Goal: Task Accomplishment & Management: Use online tool/utility

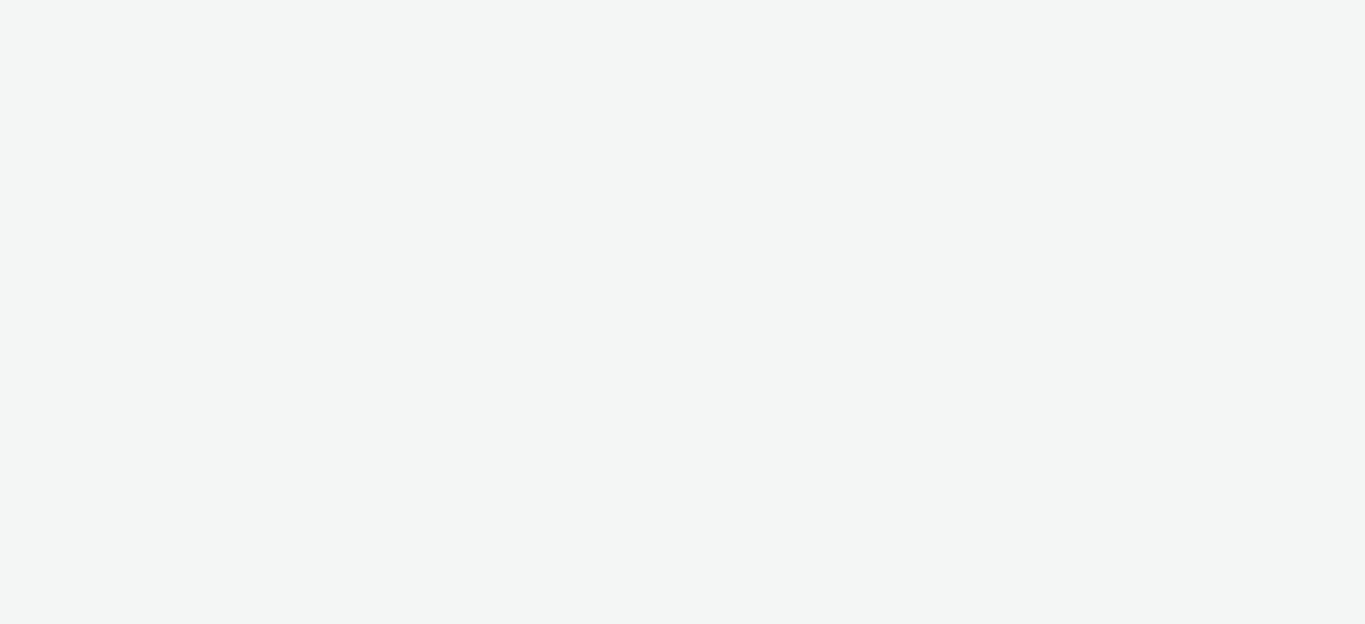
select select "74ee30ea-faea-4dd3-a1ad-716b3210ee10"
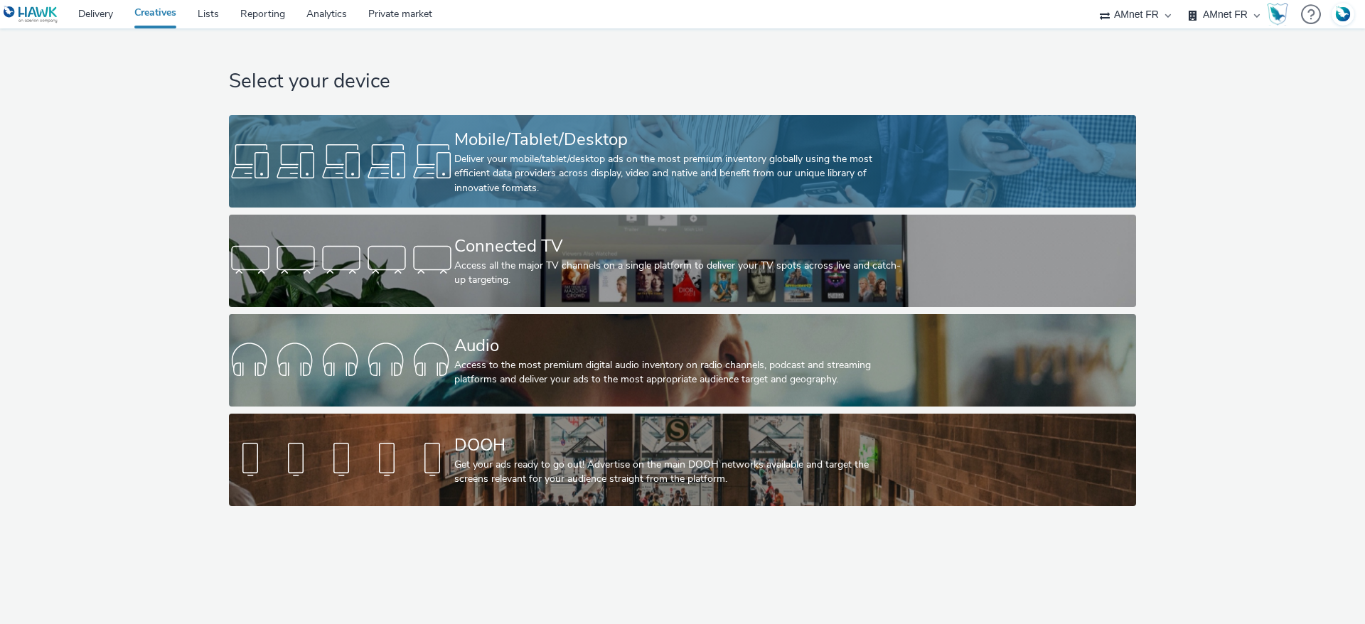
click at [573, 162] on div "Deliver your mobile/tablet/desktop ads on the most premium inventory globally u…" at bounding box center [679, 173] width 451 height 43
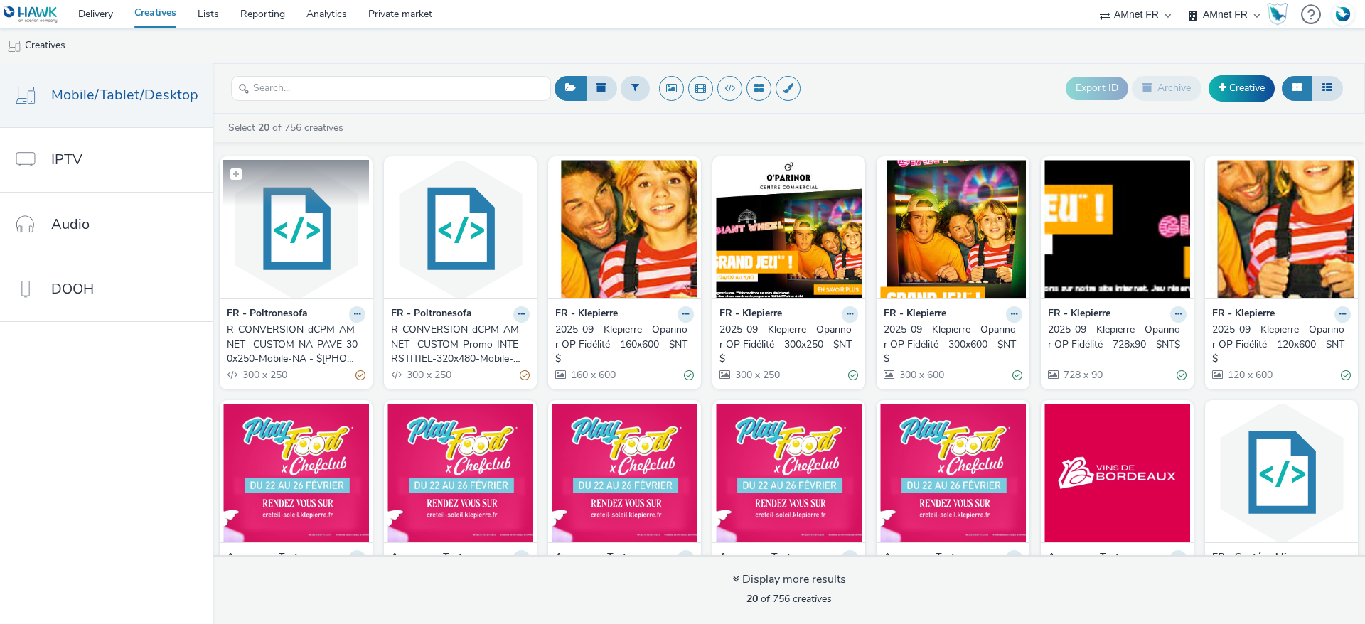
click at [289, 233] on img at bounding box center [296, 229] width 146 height 139
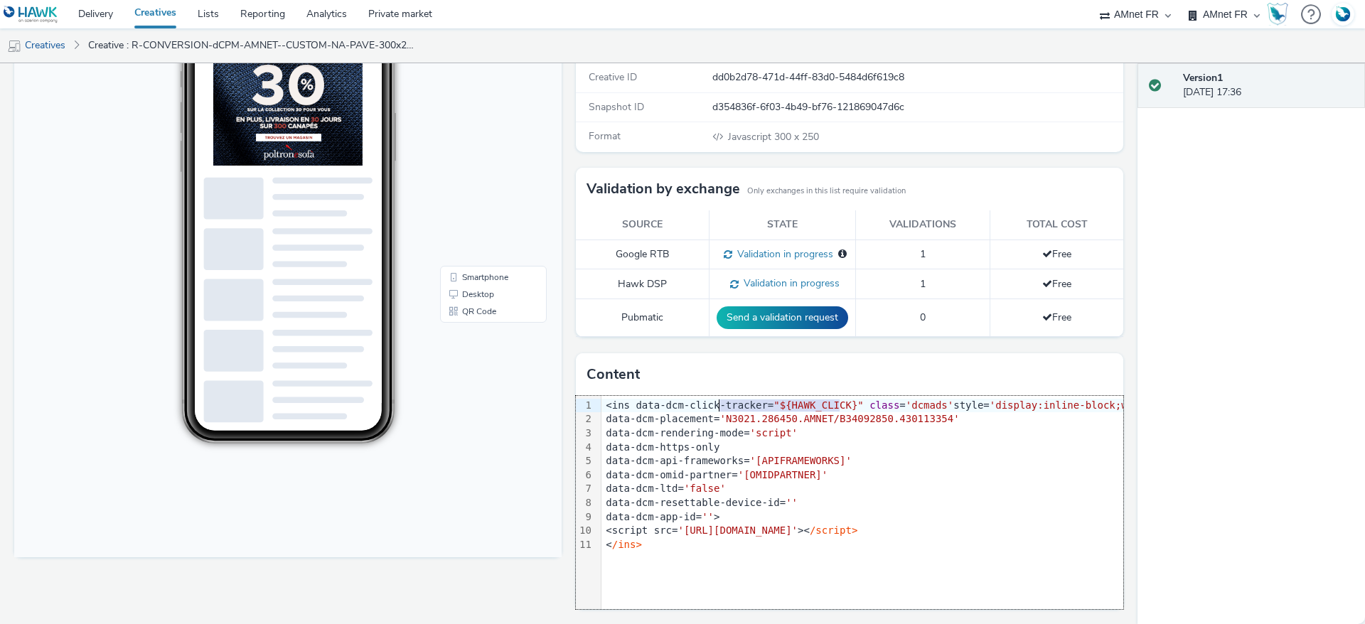
drag, startPoint x: 830, startPoint y: 403, endPoint x: 711, endPoint y: 404, distance: 118.8
click at [711, 404] on div "<ins data-dcm-click-tracker= "${HAWK_CLICK}" class = 'dcmads' style= 'display:i…" at bounding box center [937, 406] width 671 height 14
drag, startPoint x: 624, startPoint y: 405, endPoint x: 740, endPoint y: 400, distance: 116.8
click at [740, 400] on div "<ins data-dcm-click-tracker= "${HAWK_CLICK}" class = 'dcmads' style= 'display:i…" at bounding box center [937, 406] width 671 height 14
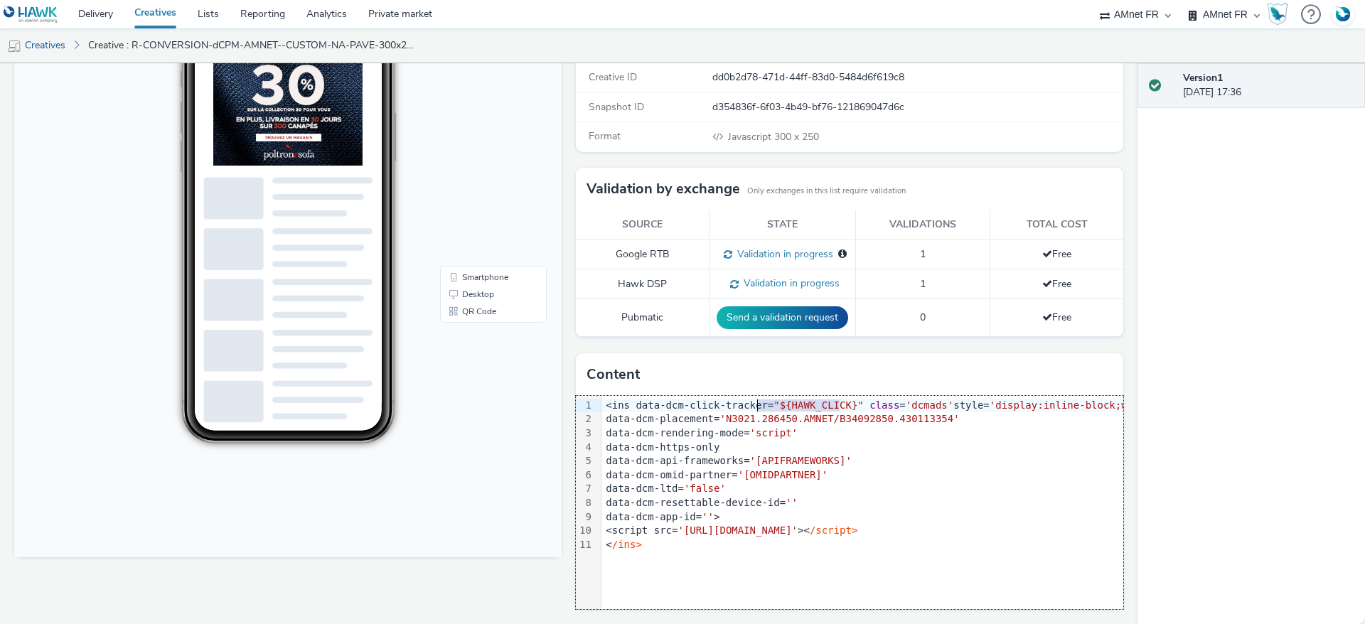
drag, startPoint x: 831, startPoint y: 402, endPoint x: 748, endPoint y: 408, distance: 82.7
click at [748, 408] on div "<ins data-dcm-click-tracker= "${HAWK_CLICK}" class = 'dcmads' style= 'display:i…" at bounding box center [937, 406] width 671 height 14
click at [1163, 412] on div "Version 1 [DATE] 17:36" at bounding box center [1252, 343] width 228 height 561
click at [1042, 446] on div "data-dcm-https-only" at bounding box center [937, 448] width 671 height 14
click at [841, 449] on div "data-dcm-https-only" at bounding box center [937, 448] width 671 height 14
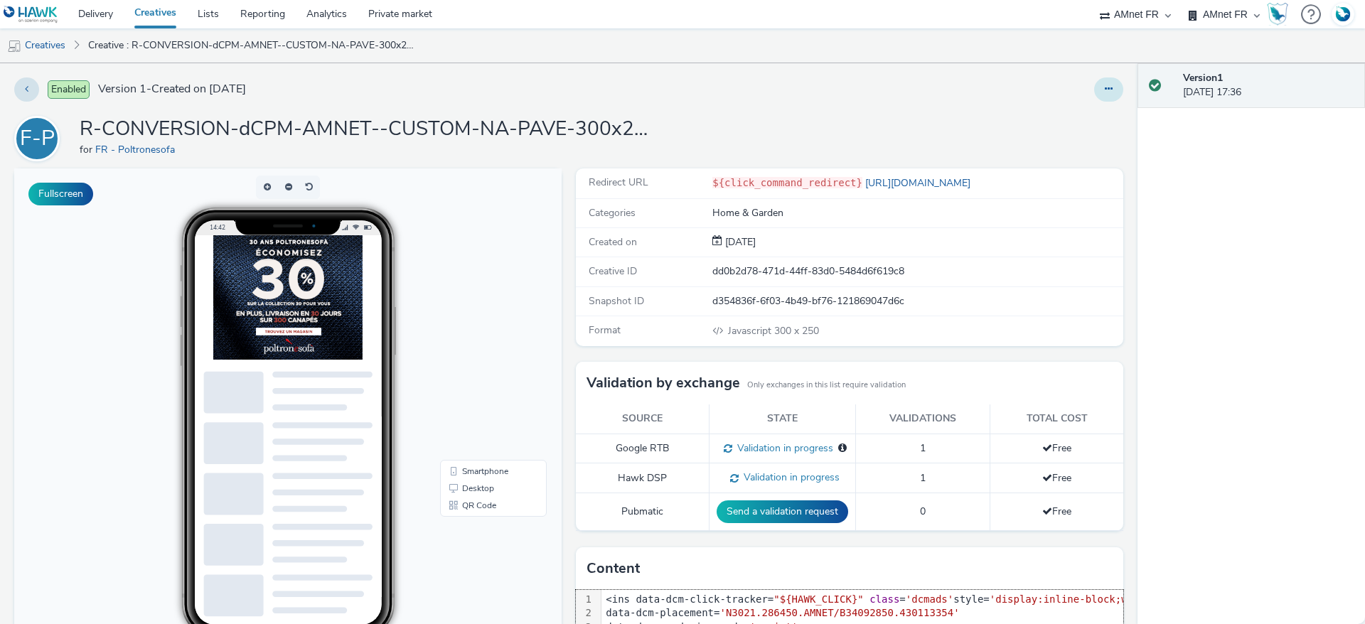
click at [1104, 85] on button at bounding box center [1108, 90] width 29 height 24
click at [1062, 117] on link "Edit" at bounding box center [1070, 118] width 107 height 28
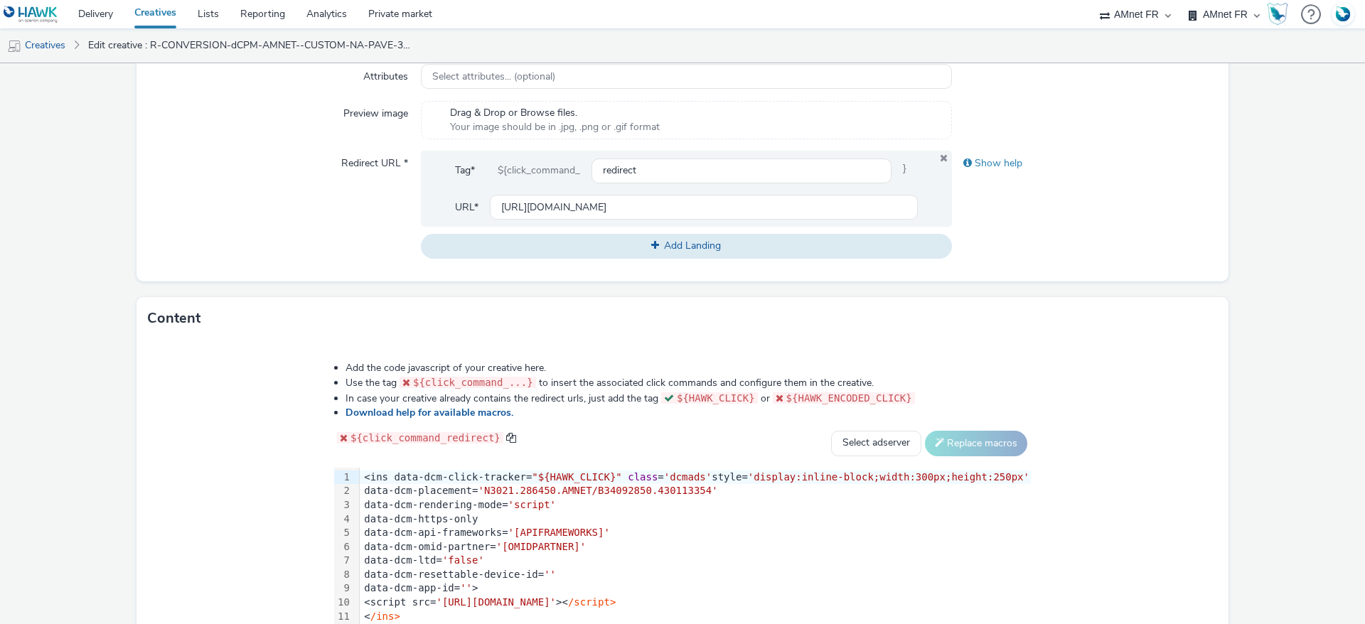
scroll to position [428, 0]
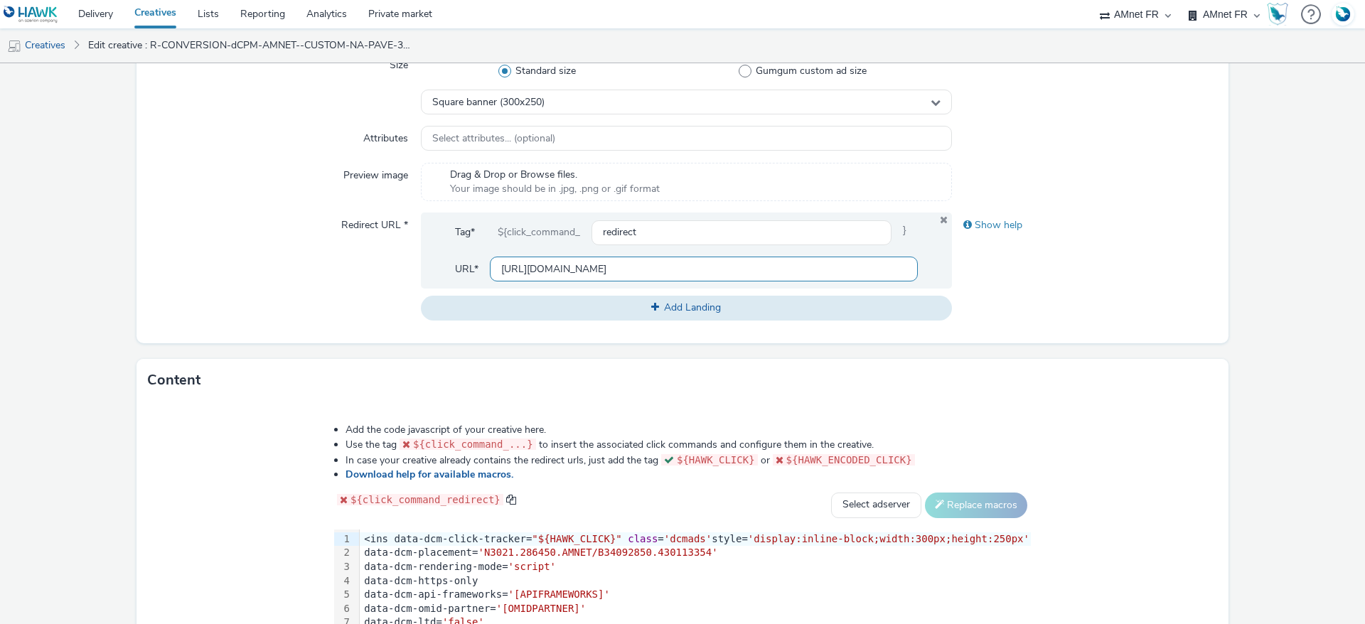
drag, startPoint x: 704, startPoint y: 270, endPoint x: 455, endPoint y: 270, distance: 248.9
click at [455, 270] on div "URL* [URL][DOMAIN_NAME]" at bounding box center [686, 269] width 463 height 25
click at [319, 272] on div "Redirect URL *" at bounding box center [284, 266] width 273 height 107
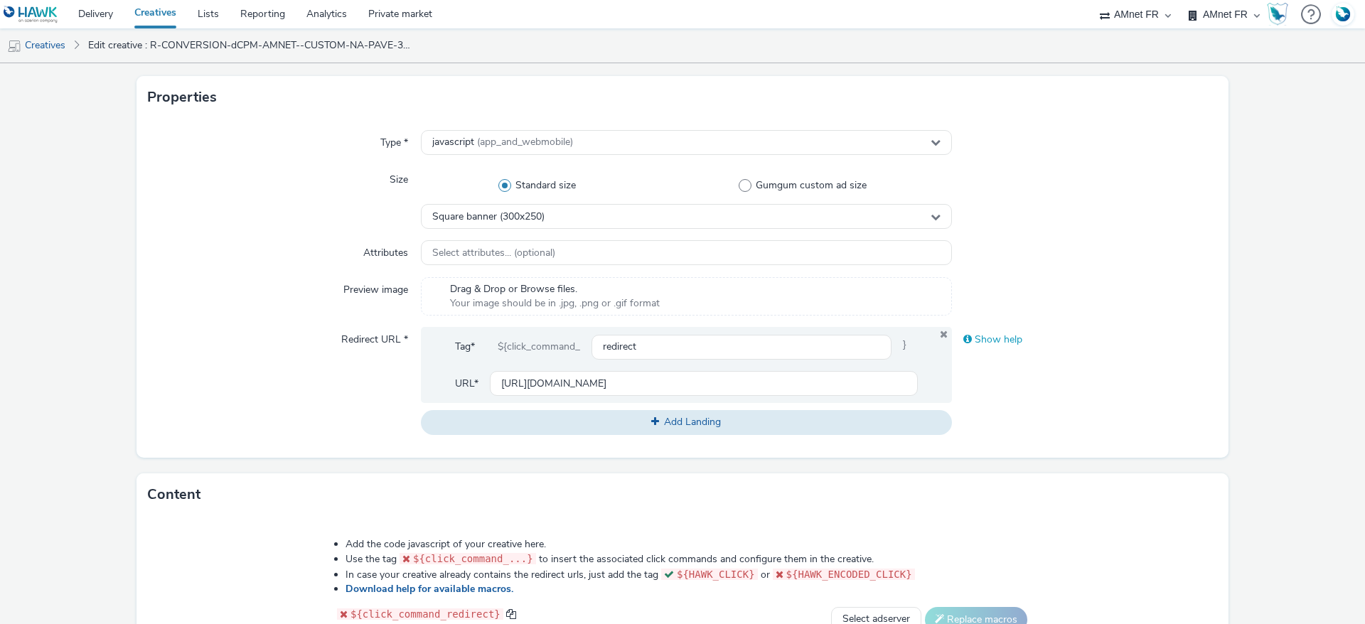
scroll to position [321, 0]
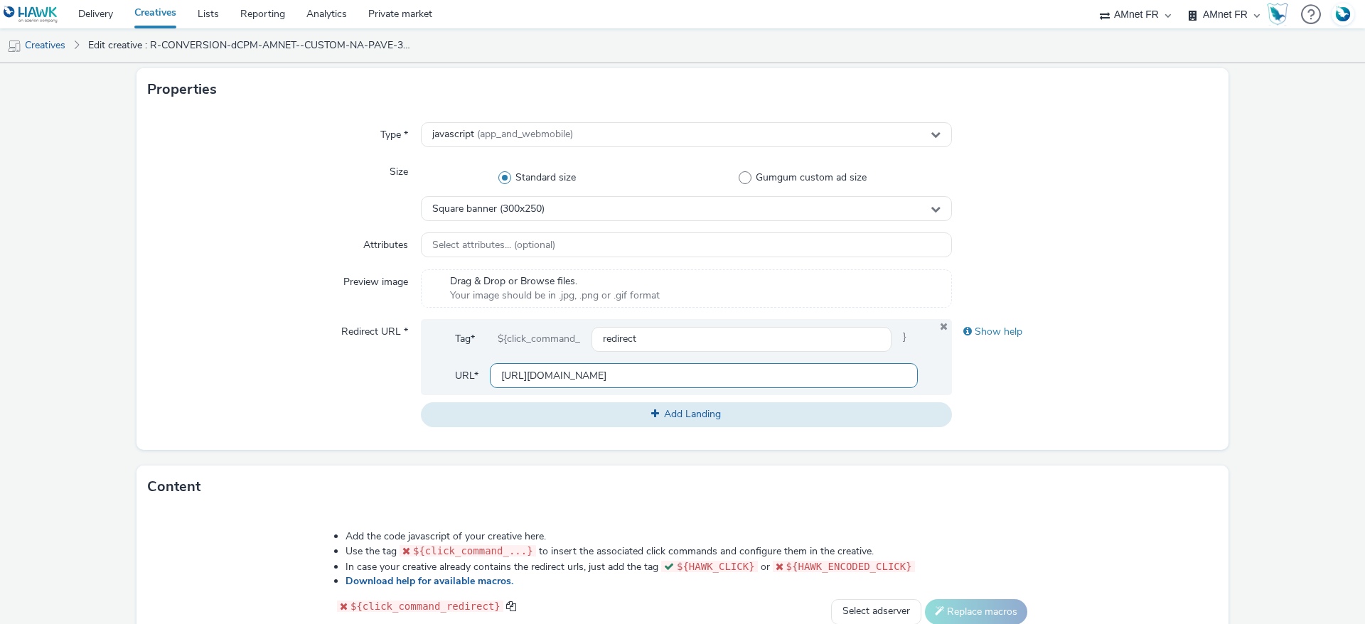
drag, startPoint x: 661, startPoint y: 376, endPoint x: 459, endPoint y: 373, distance: 201.3
click at [459, 373] on div "URL* [URL][DOMAIN_NAME]" at bounding box center [686, 375] width 463 height 25
click at [370, 378] on div "Redirect URL *" at bounding box center [284, 372] width 273 height 107
click at [58, 50] on link "Creatives" at bounding box center [36, 45] width 73 height 34
